Goal: Task Accomplishment & Management: Manage account settings

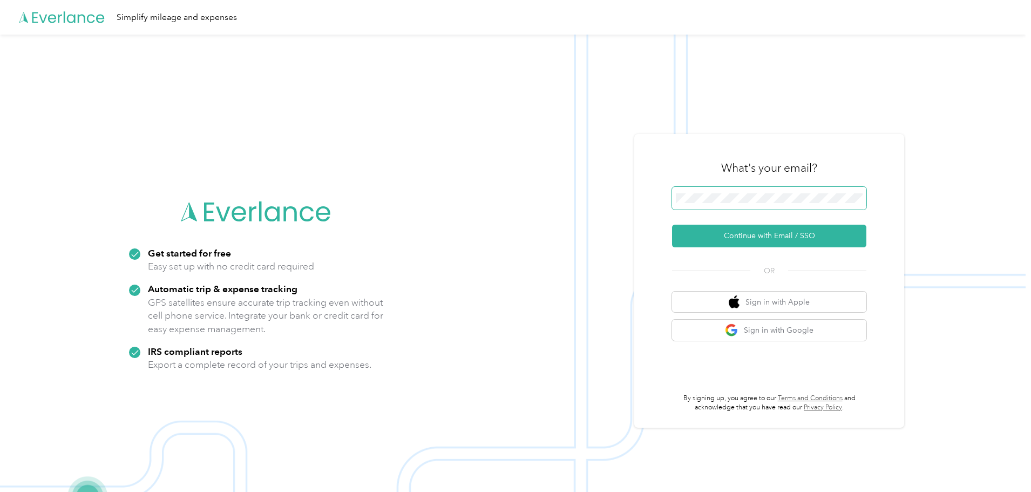
click at [704, 192] on span at bounding box center [769, 198] width 194 height 23
click at [740, 231] on button "Continue with Email / SSO" at bounding box center [769, 236] width 194 height 23
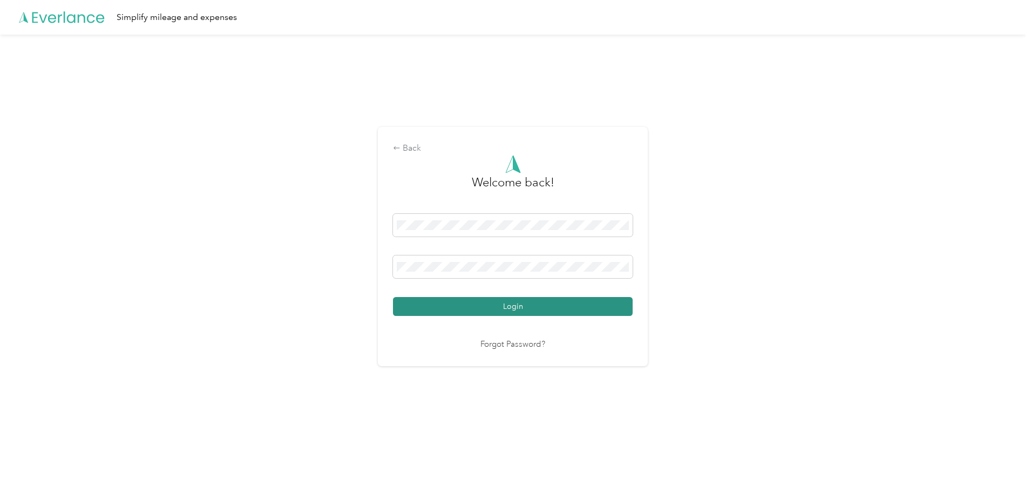
click at [552, 305] on button "Login" at bounding box center [513, 306] width 240 height 19
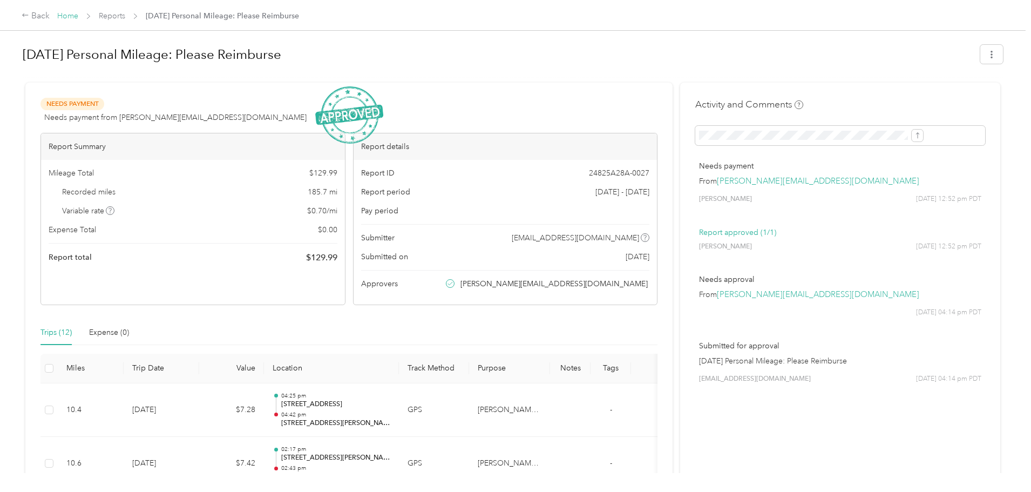
click at [78, 17] on link "Home" at bounding box center [67, 15] width 21 height 9
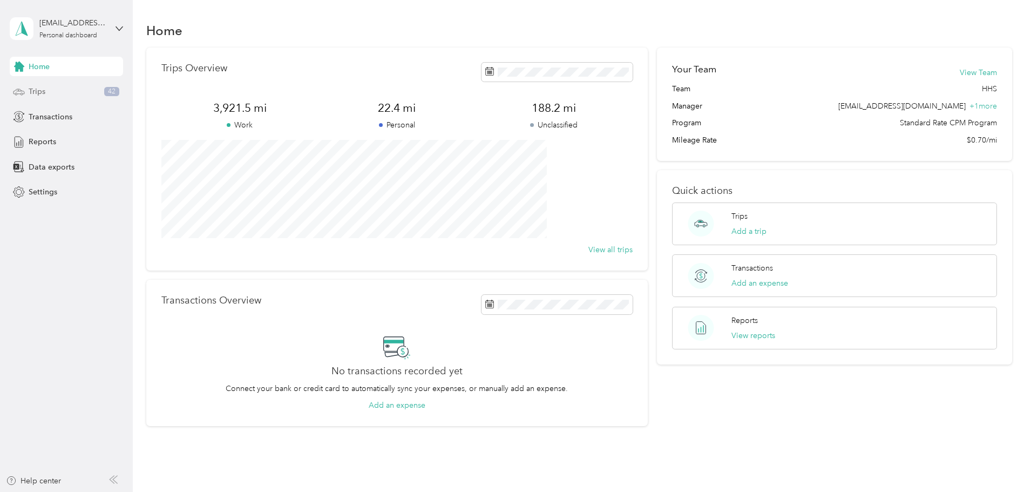
click at [74, 93] on div "Trips 42" at bounding box center [66, 91] width 113 height 19
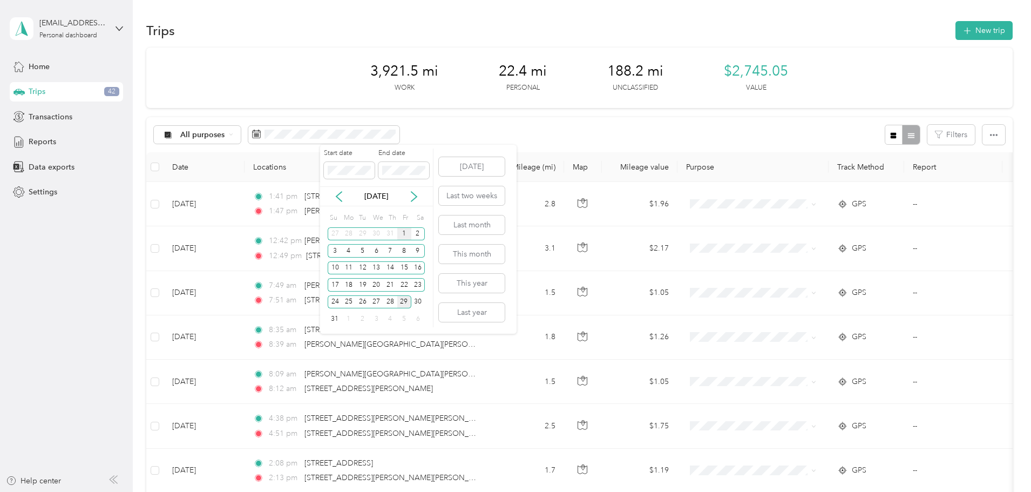
click at [403, 231] on div "1" at bounding box center [404, 234] width 14 height 14
click at [407, 302] on div "29" at bounding box center [404, 302] width 14 height 14
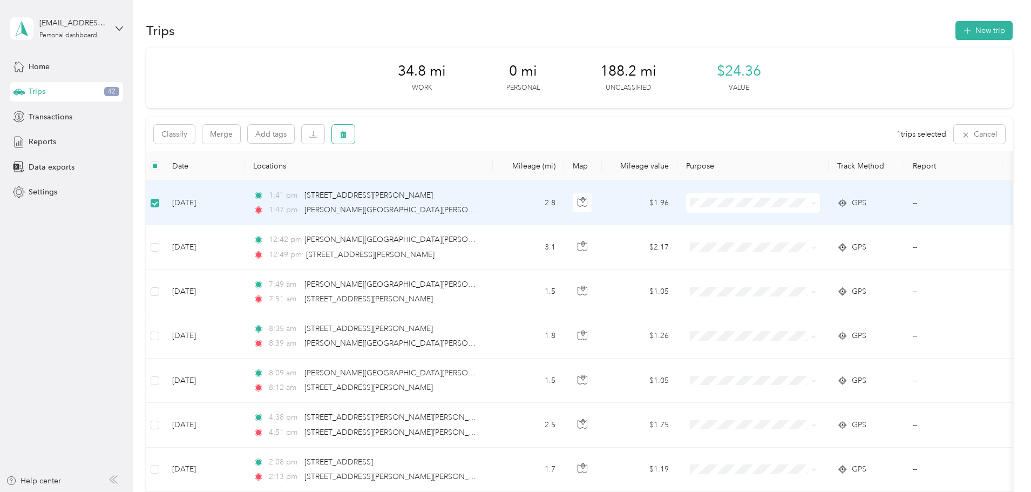
click at [347, 137] on icon "button" at bounding box center [343, 134] width 6 height 7
click at [489, 183] on button "Yes" at bounding box center [496, 179] width 21 height 17
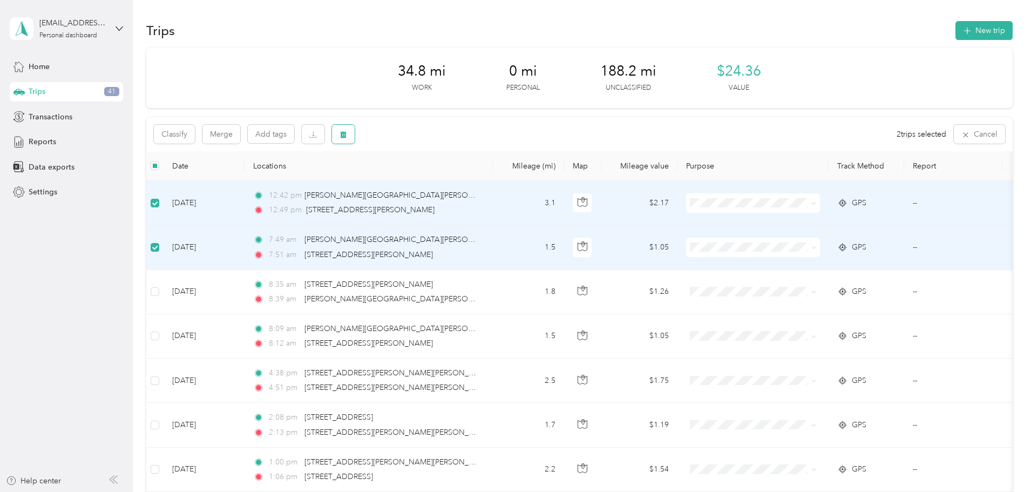
click at [355, 141] on button "button" at bounding box center [343, 134] width 23 height 19
click at [492, 177] on button "Yes" at bounding box center [496, 179] width 21 height 17
click at [347, 130] on span "button" at bounding box center [344, 134] width 8 height 9
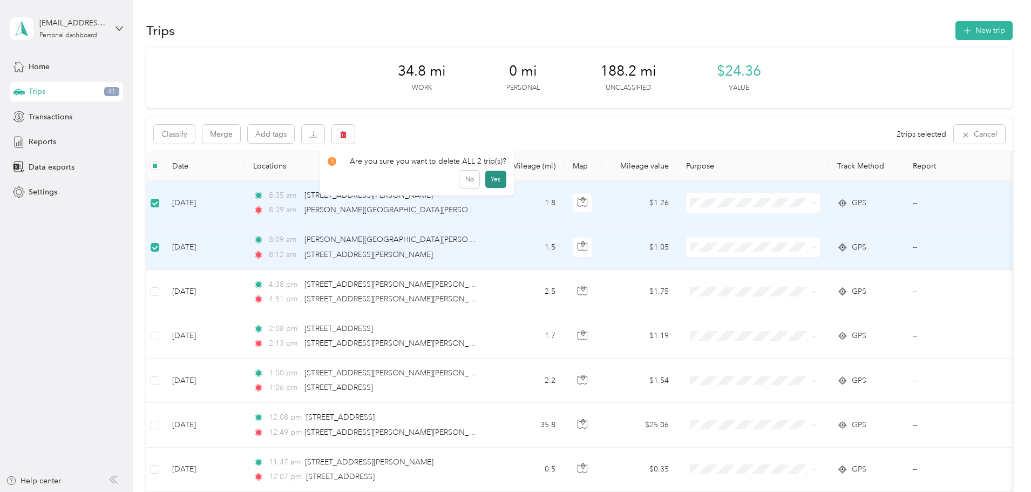
click at [493, 177] on button "Yes" at bounding box center [496, 179] width 21 height 17
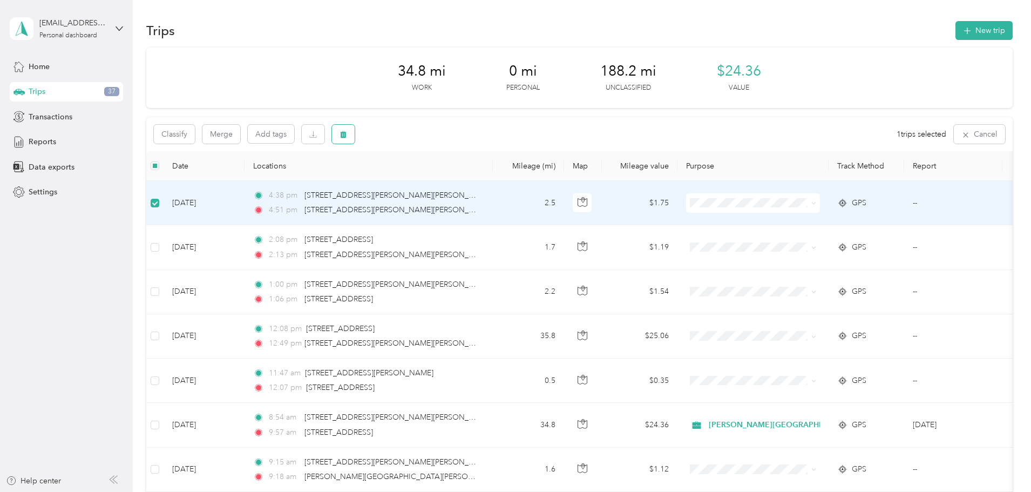
click at [355, 135] on button "button" at bounding box center [343, 134] width 23 height 19
click at [494, 181] on button "Yes" at bounding box center [496, 179] width 21 height 17
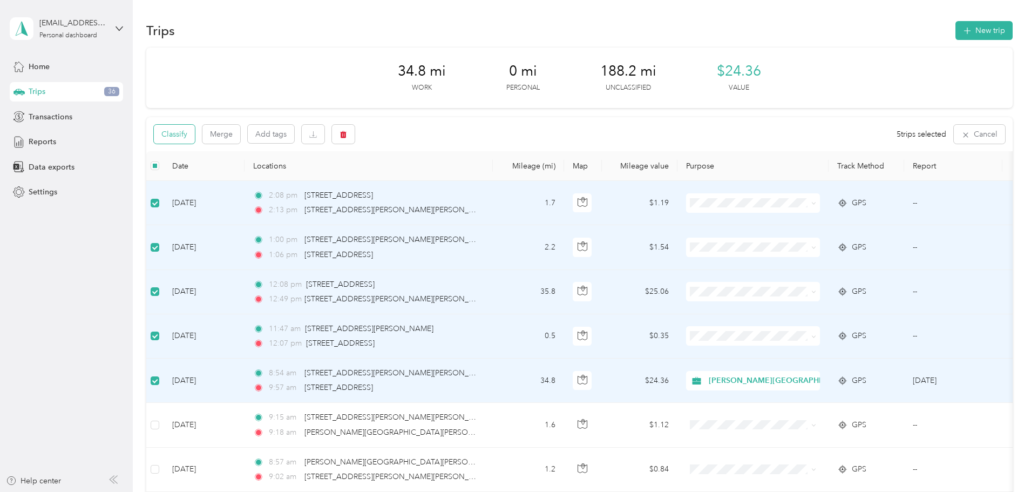
click at [195, 136] on button "Classify" at bounding box center [174, 134] width 41 height 19
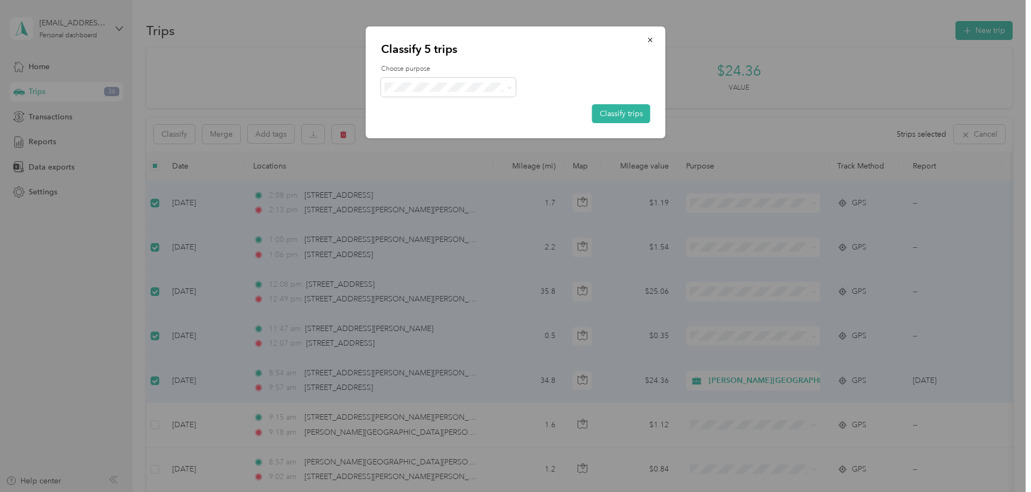
click at [456, 108] on li "[PERSON_NAME][GEOGRAPHIC_DATA]" at bounding box center [470, 107] width 179 height 19
click at [611, 116] on button "Classify trips" at bounding box center [621, 113] width 58 height 19
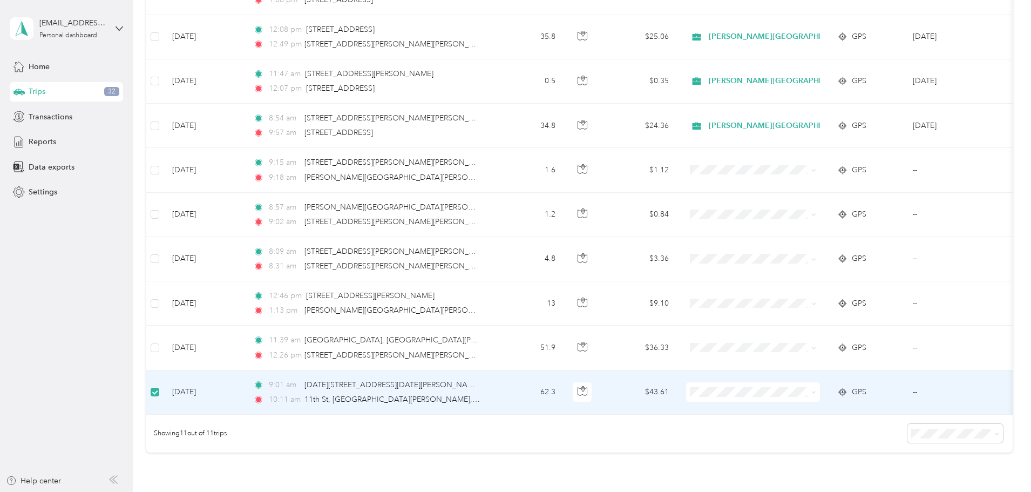
scroll to position [254, 0]
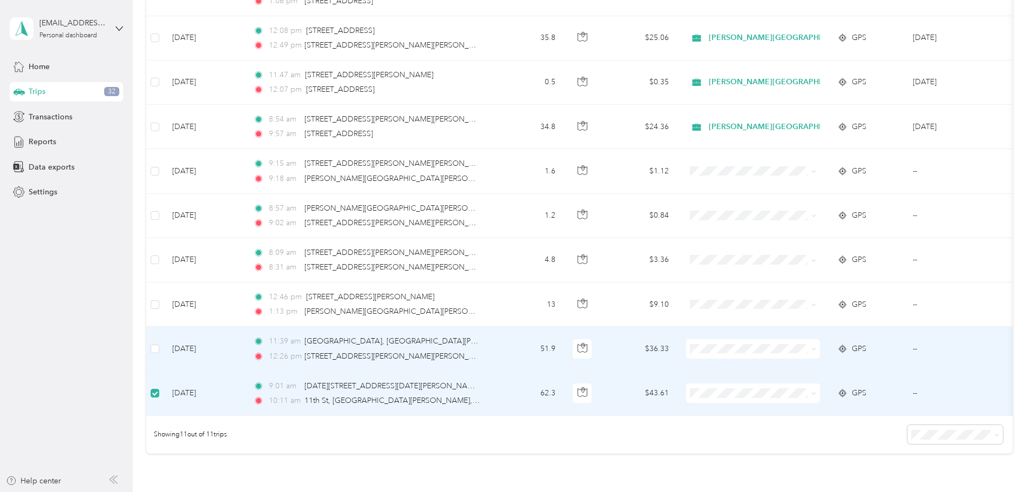
click at [164, 341] on td at bounding box center [154, 349] width 17 height 44
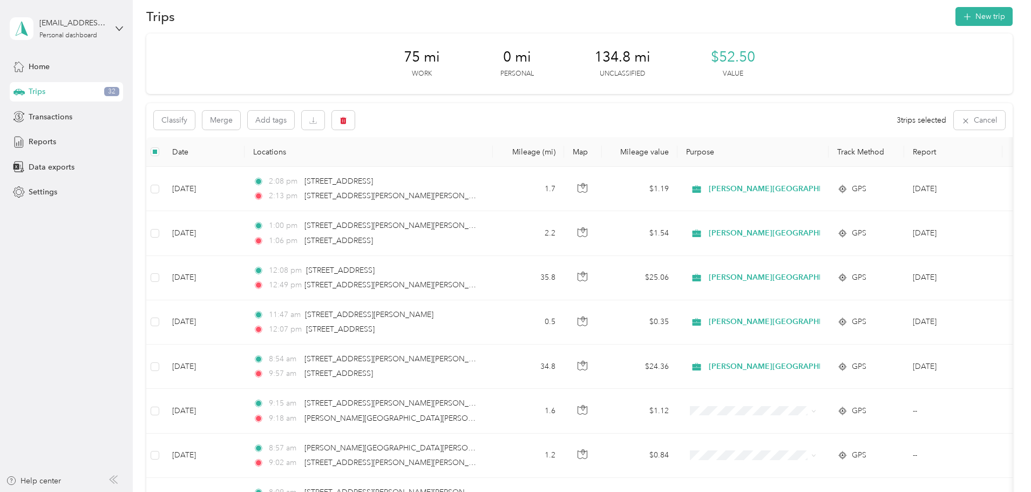
scroll to position [0, 0]
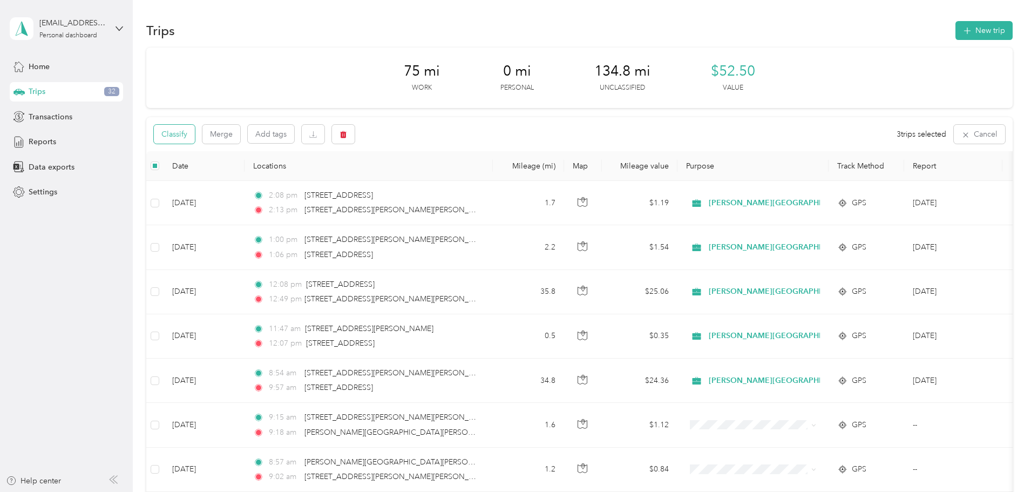
click at [195, 134] on button "Classify" at bounding box center [174, 134] width 41 height 19
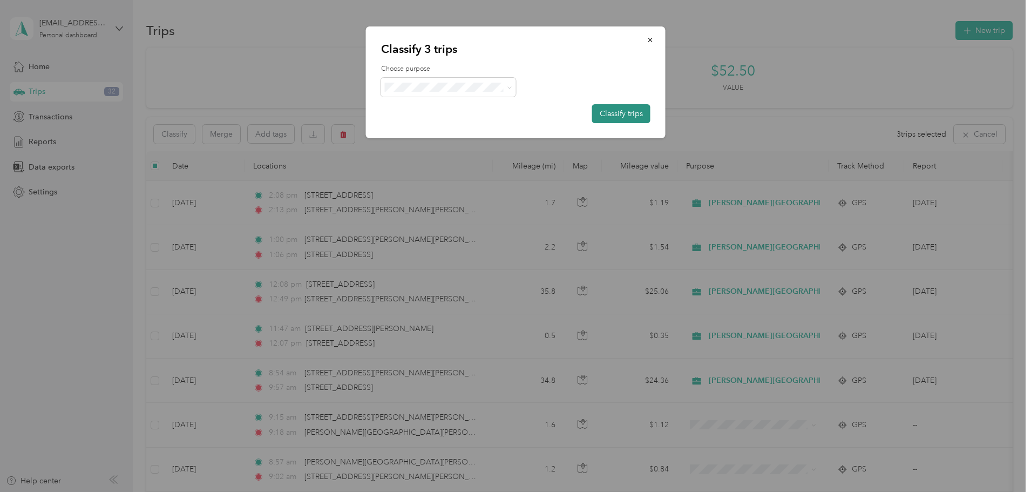
click at [605, 112] on button "Classify trips" at bounding box center [621, 113] width 58 height 19
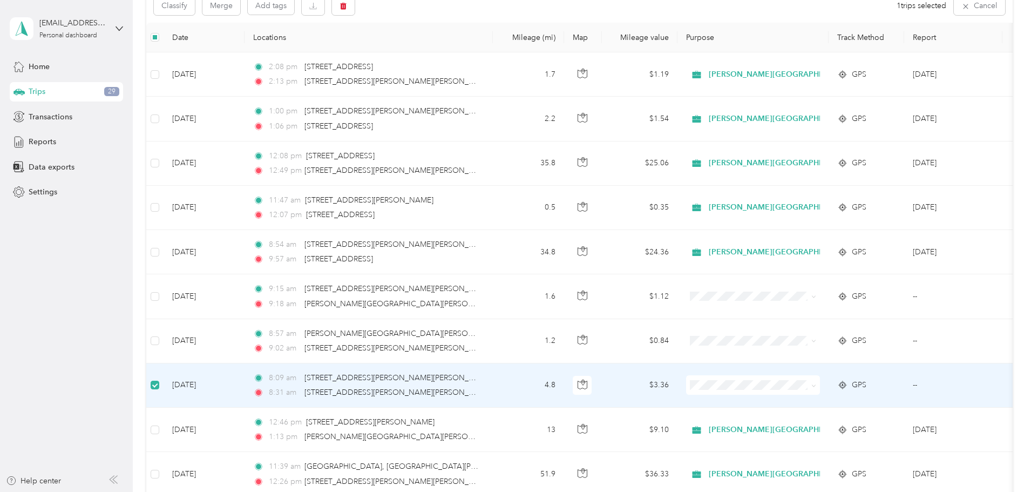
scroll to position [127, 0]
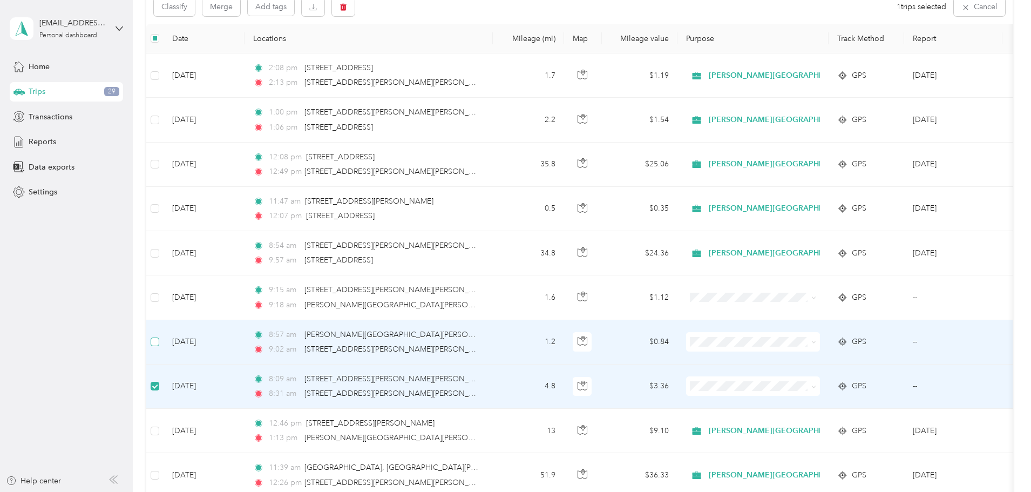
click at [159, 347] on label at bounding box center [155, 342] width 9 height 12
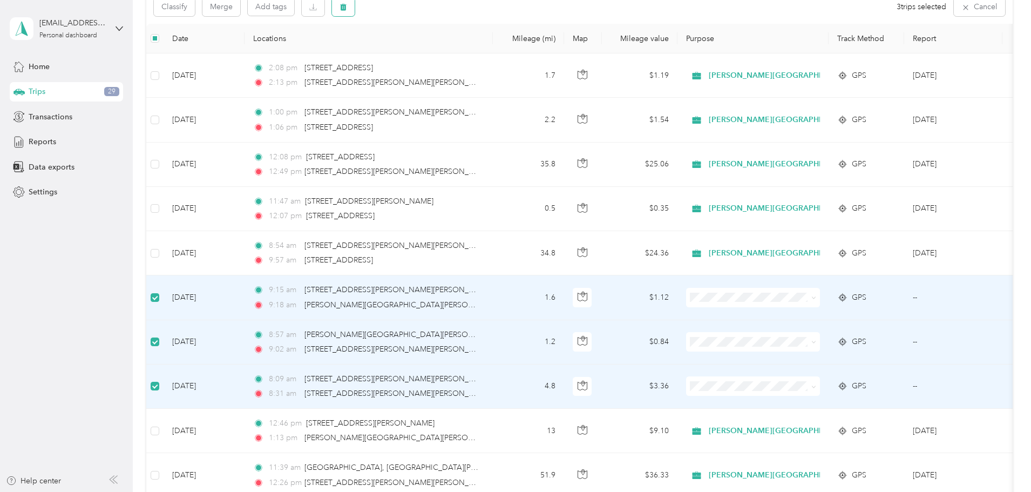
click at [355, 9] on button "button" at bounding box center [343, 6] width 23 height 19
click at [489, 50] on button "Yes" at bounding box center [496, 51] width 21 height 17
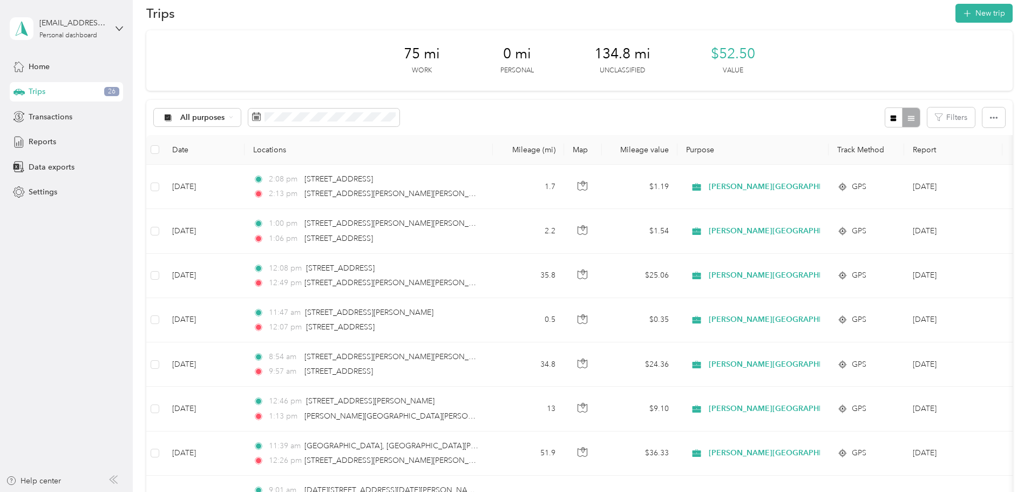
scroll to position [0, 0]
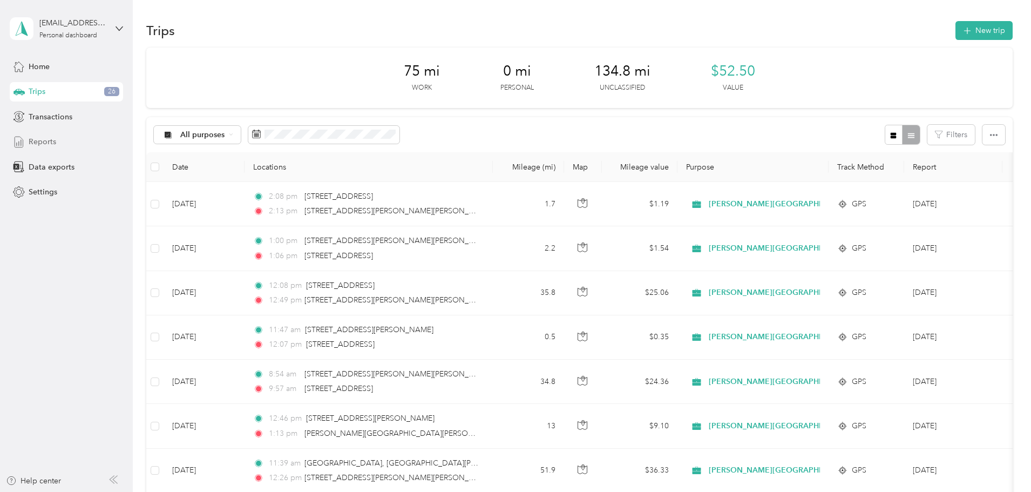
click at [48, 142] on span "Reports" at bounding box center [43, 141] width 28 height 11
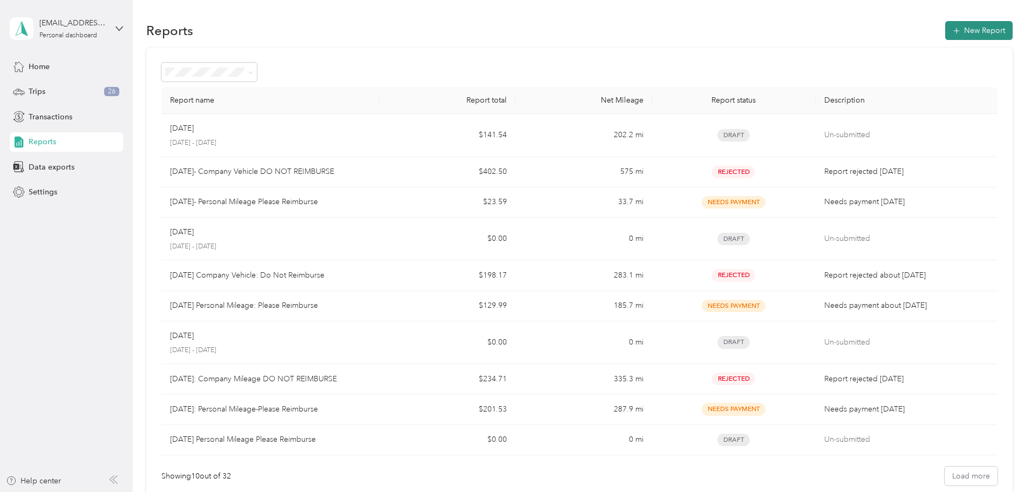
click at [946, 32] on button "New Report" at bounding box center [980, 30] width 68 height 19
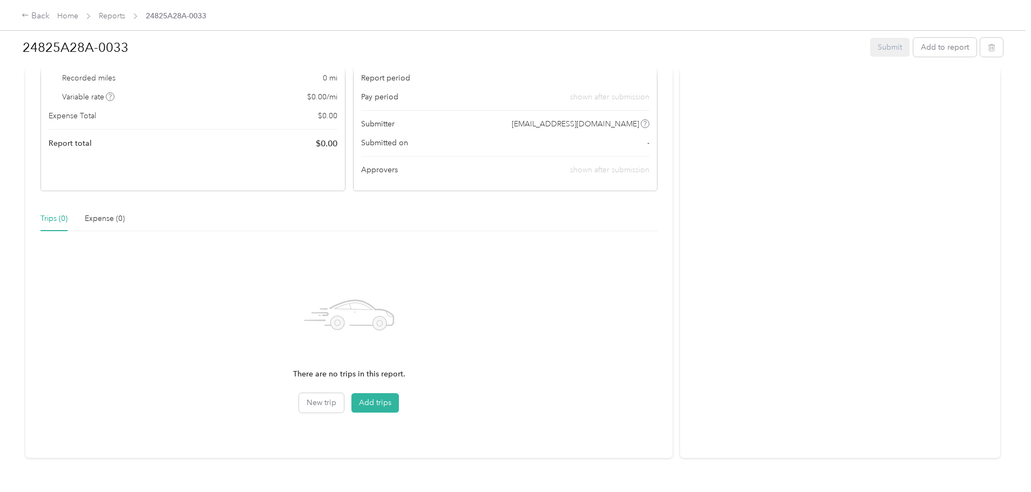
scroll to position [117, 0]
click at [399, 398] on button "Add trips" at bounding box center [376, 399] width 48 height 19
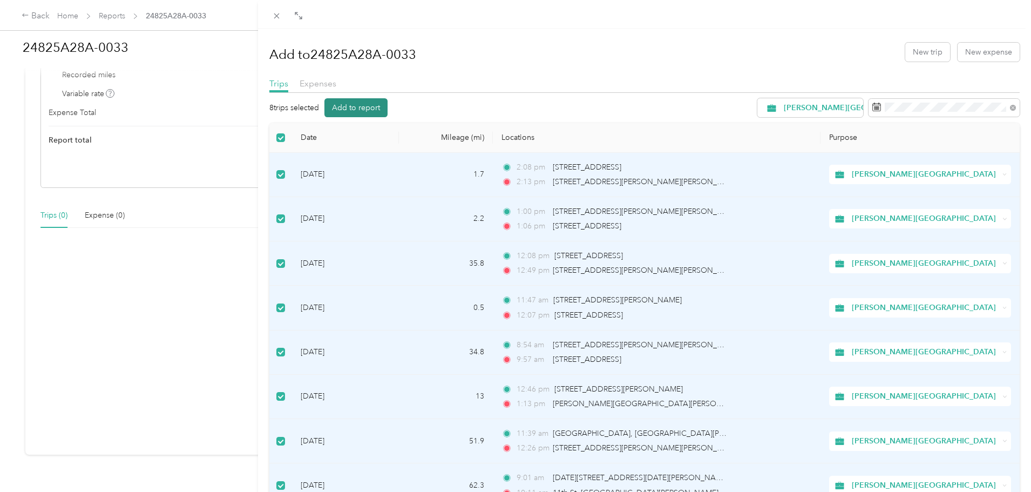
click at [355, 105] on button "Add to report" at bounding box center [356, 107] width 63 height 19
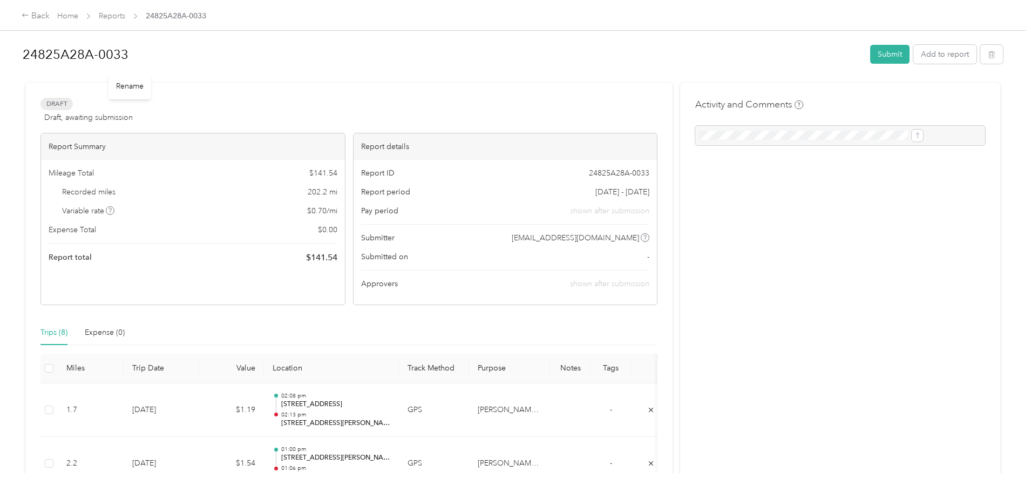
click at [215, 56] on h1 "24825A28A-0033" at bounding box center [443, 55] width 840 height 26
click at [871, 56] on button "Submit" at bounding box center [890, 55] width 39 height 19
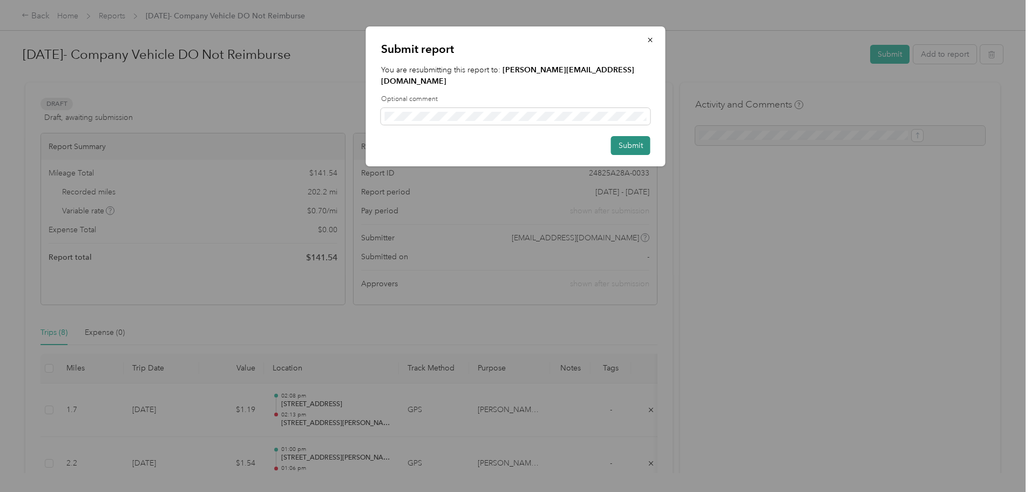
click at [633, 136] on button "Submit" at bounding box center [630, 145] width 39 height 19
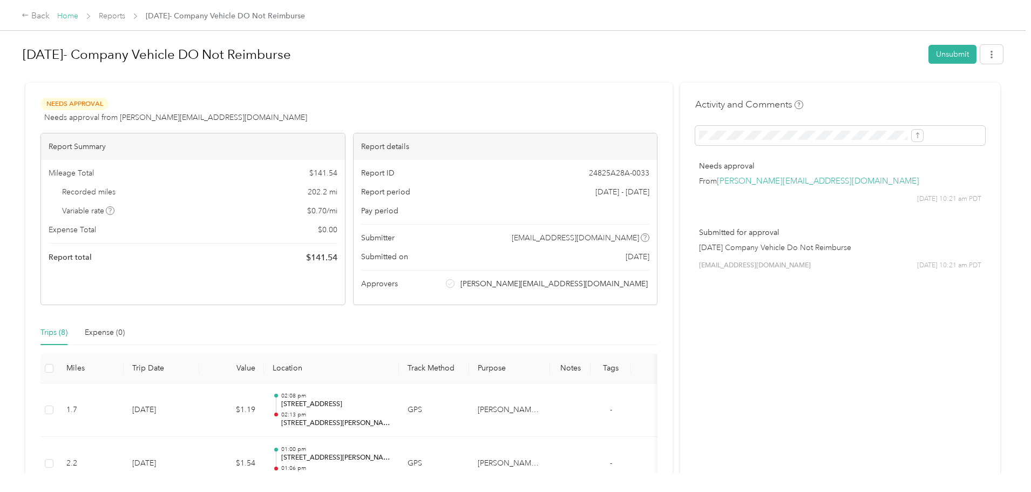
click at [78, 14] on link "Home" at bounding box center [67, 15] width 21 height 9
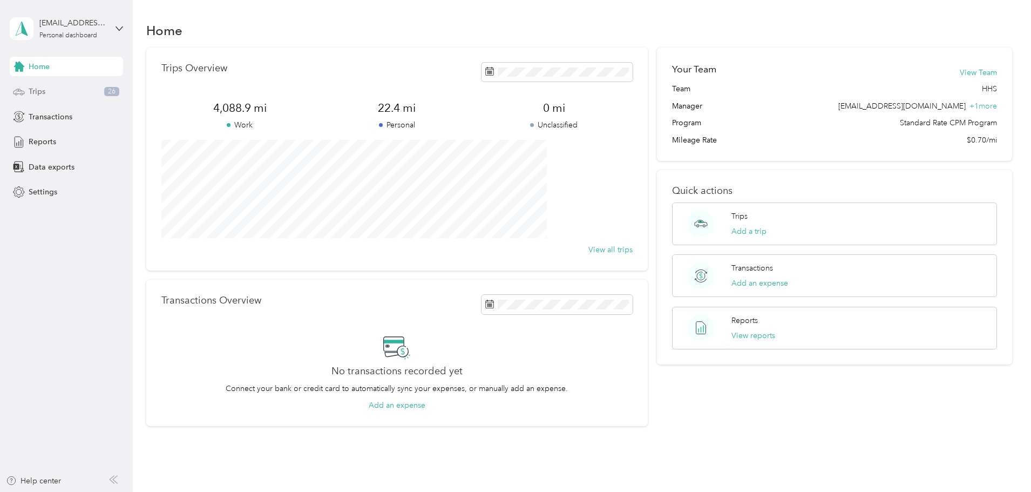
click at [57, 88] on div "Trips 26" at bounding box center [66, 91] width 113 height 19
